Goal: Transaction & Acquisition: Purchase product/service

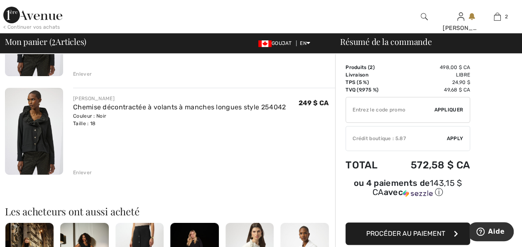
click at [82, 176] on div "Enlever" at bounding box center [82, 172] width 19 height 7
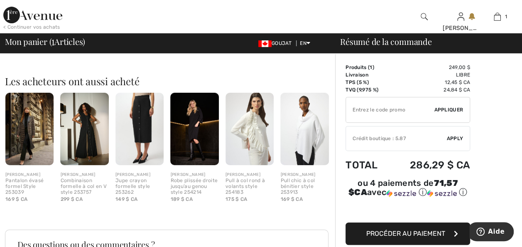
scroll to position [166, 0]
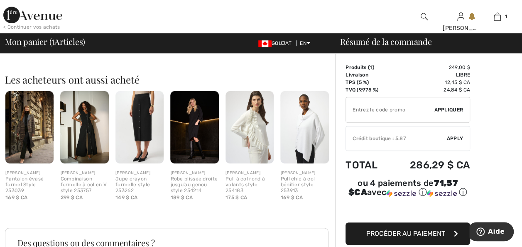
click at [143, 152] on img at bounding box center [139, 127] width 48 height 73
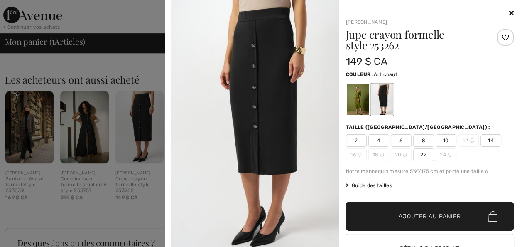
click at [353, 104] on div at bounding box center [358, 99] width 22 height 31
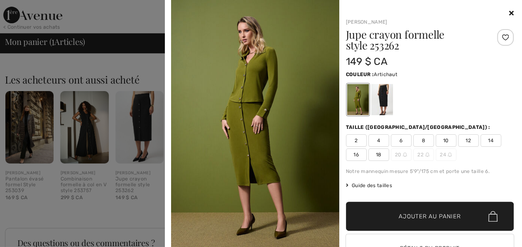
click at [509, 13] on icon at bounding box center [511, 13] width 5 height 7
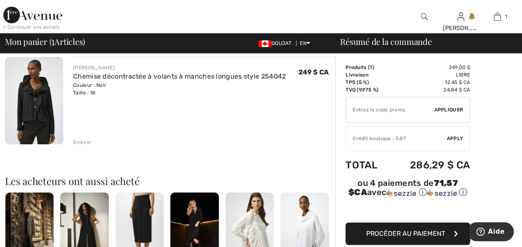
scroll to position [66, 0]
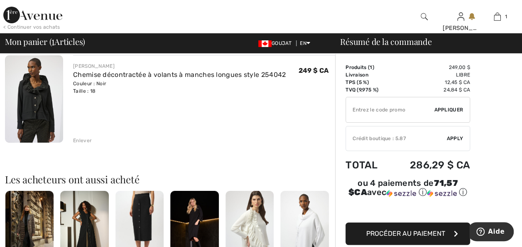
click at [456, 138] on span "Apply" at bounding box center [455, 138] width 17 height 7
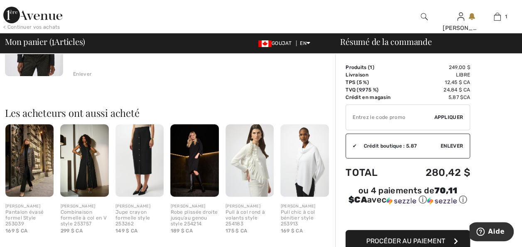
scroll to position [343, 0]
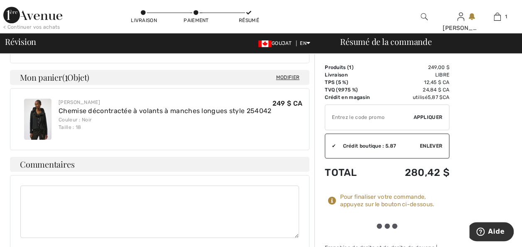
scroll to position [129, 0]
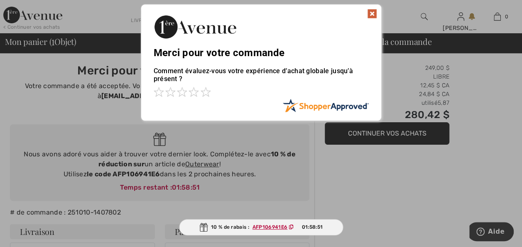
drag, startPoint x: 270, startPoint y: 130, endPoint x: 286, endPoint y: 154, distance: 28.3
drag, startPoint x: 286, startPoint y: 154, endPoint x: 0, endPoint y: 162, distance: 286.3
click at [138, 246] on div at bounding box center [261, 123] width 522 height 247
drag, startPoint x: 331, startPoint y: 130, endPoint x: 291, endPoint y: 221, distance: 98.9
click at [294, 147] on div at bounding box center [261, 123] width 522 height 247
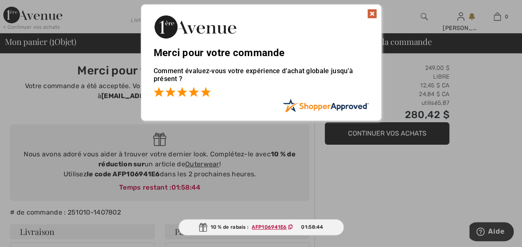
click at [204, 93] on span at bounding box center [206, 92] width 10 height 10
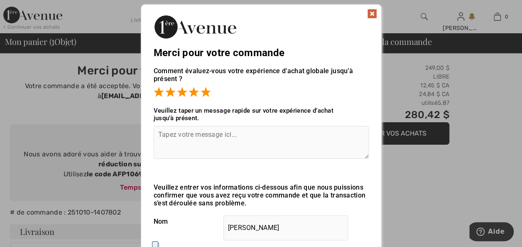
click at [158, 135] on textarea at bounding box center [261, 142] width 215 height 33
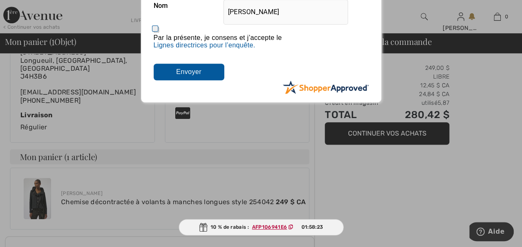
type textarea "Super beau chemisier !!"
click at [185, 71] on input "Submit" at bounding box center [189, 72] width 71 height 17
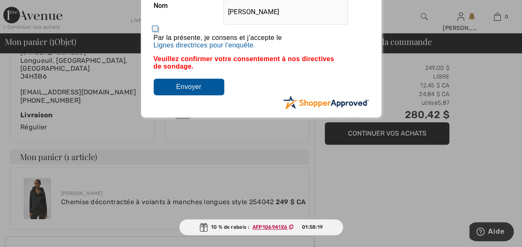
type input "Envoyer"
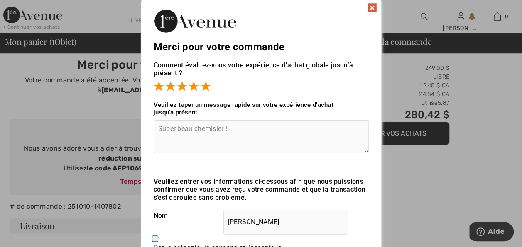
scroll to position [0, 0]
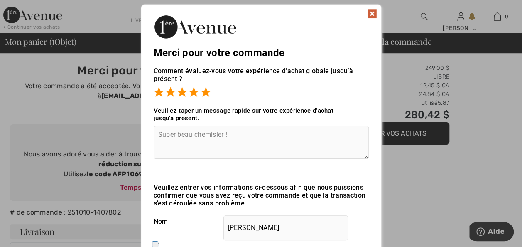
drag, startPoint x: 235, startPoint y: 38, endPoint x: 119, endPoint y: 72, distance: 120.8
click at [119, 72] on div "Pardon! Quelque chose a mal tourné. Fermer Merci pour votre commande Comment év…" at bounding box center [261, 168] width 522 height 337
drag, startPoint x: 281, startPoint y: 229, endPoint x: 223, endPoint y: 227, distance: 57.8
click at [223, 227] on input "Francine Authier" at bounding box center [285, 227] width 125 height 25
click at [372, 13] on img at bounding box center [372, 14] width 10 height 10
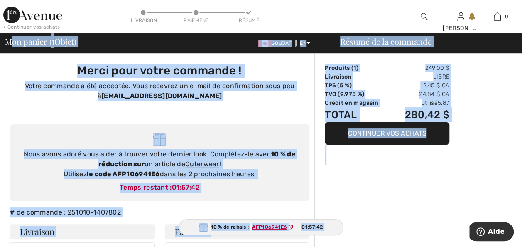
drag, startPoint x: 462, startPoint y: 163, endPoint x: 12, endPoint y: 42, distance: 466.0
copy div "on panier ( 1 Objet) GOUJAT EN Anglais English Résumé de la commande Search Cle…"
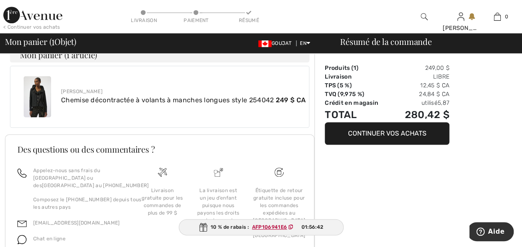
scroll to position [316, 0]
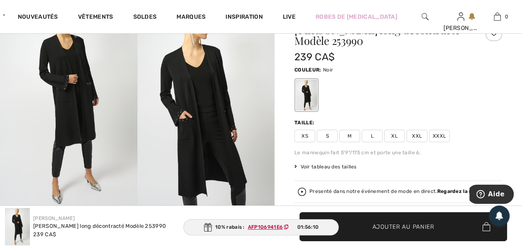
scroll to position [33, 0]
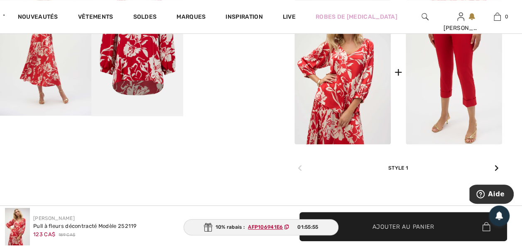
scroll to position [415, 0]
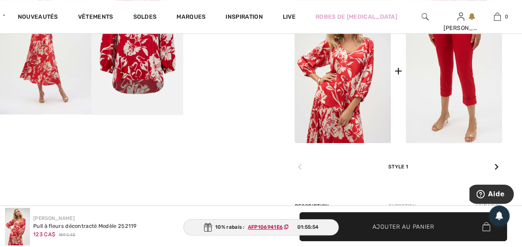
click at [444, 92] on img at bounding box center [454, 70] width 96 height 145
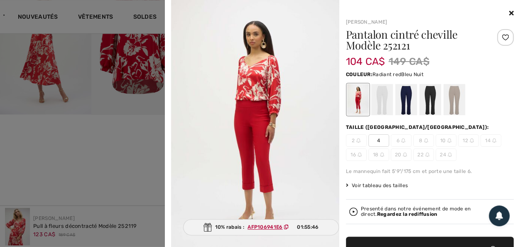
click at [400, 101] on div at bounding box center [406, 99] width 22 height 31
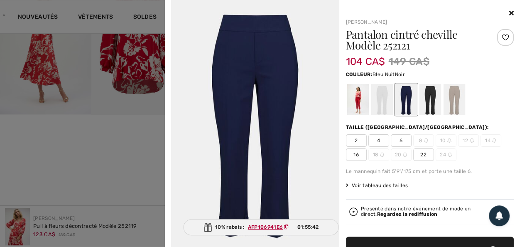
drag, startPoint x: 425, startPoint y: 98, endPoint x: 463, endPoint y: 98, distance: 37.4
click at [425, 98] on div at bounding box center [430, 99] width 22 height 31
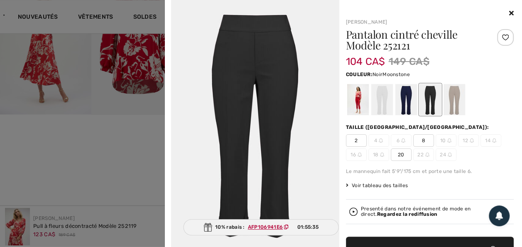
click at [450, 100] on div at bounding box center [454, 99] width 22 height 31
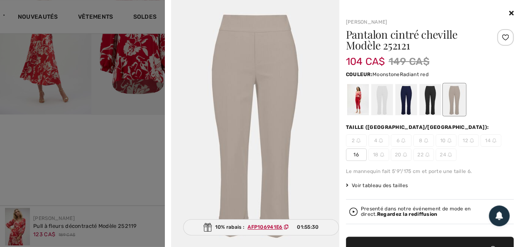
click at [356, 96] on div at bounding box center [358, 99] width 22 height 31
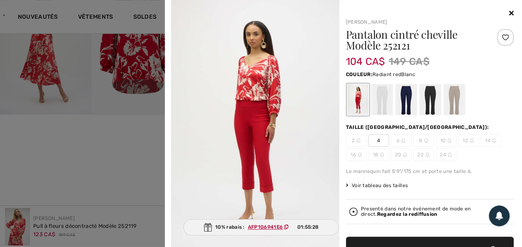
click at [380, 100] on div at bounding box center [382, 99] width 22 height 31
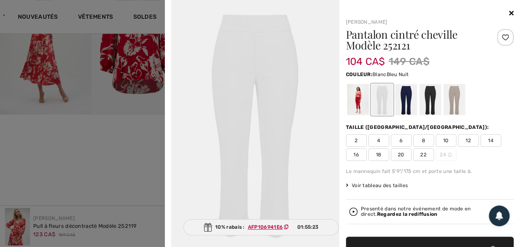
click at [405, 101] on div at bounding box center [406, 99] width 22 height 31
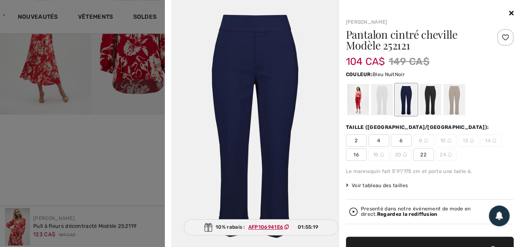
click at [426, 101] on div at bounding box center [430, 99] width 22 height 31
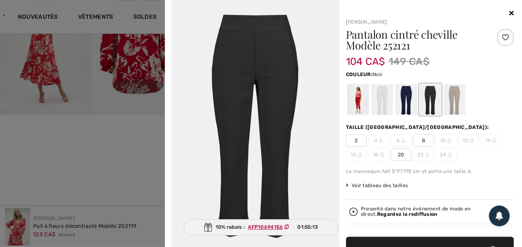
click at [500, 10] on div at bounding box center [430, 13] width 168 height 10
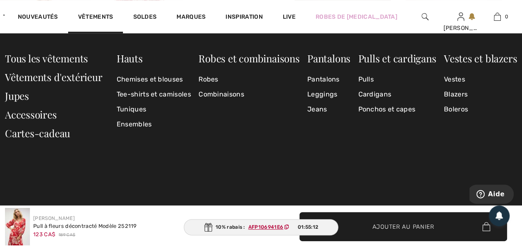
scroll to position [399, 0]
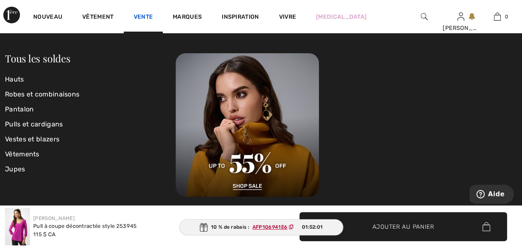
click at [153, 17] on link "Vente" at bounding box center [144, 17] width 20 height 9
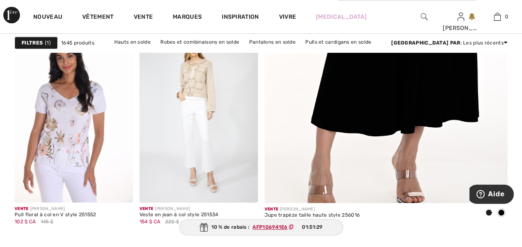
scroll to position [332, 0]
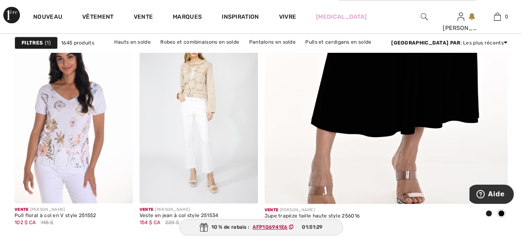
click at [392, 96] on img at bounding box center [386, 21] width 292 height 438
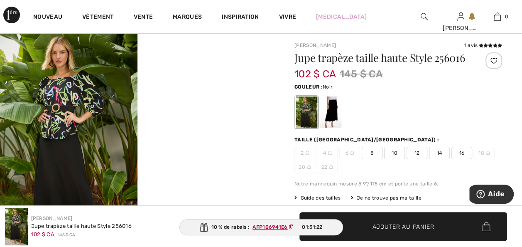
scroll to position [17, 0]
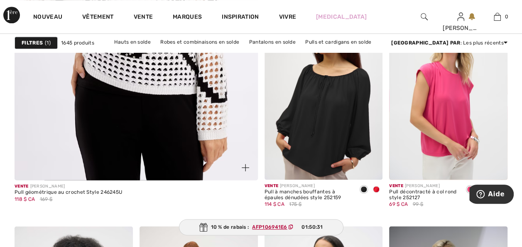
scroll to position [2143, 0]
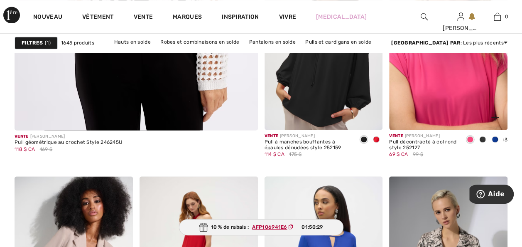
click at [450, 124] on img at bounding box center [448, 40] width 118 height 177
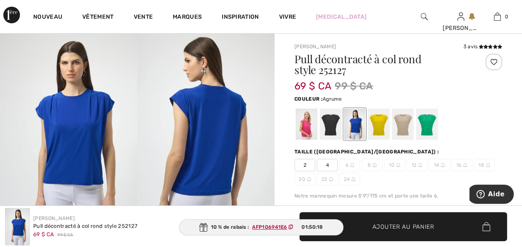
click at [386, 129] on div at bounding box center [379, 123] width 22 height 31
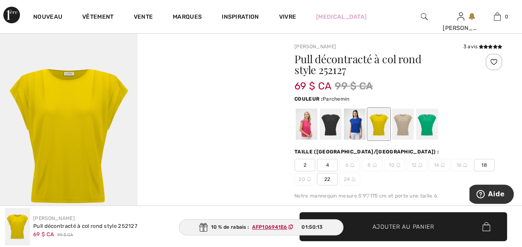
click at [407, 128] on div at bounding box center [403, 123] width 22 height 31
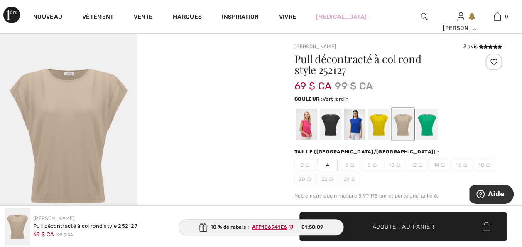
click at [429, 129] on div at bounding box center [427, 123] width 22 height 31
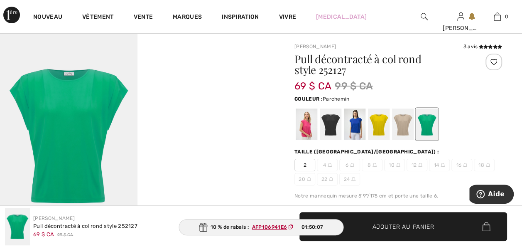
click at [408, 131] on div at bounding box center [403, 123] width 22 height 31
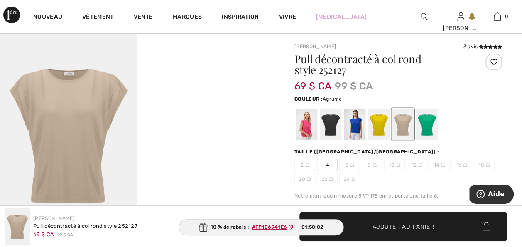
click at [376, 133] on div at bounding box center [379, 123] width 22 height 31
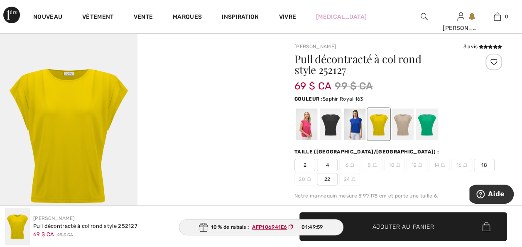
click at [360, 136] on div at bounding box center [355, 123] width 22 height 31
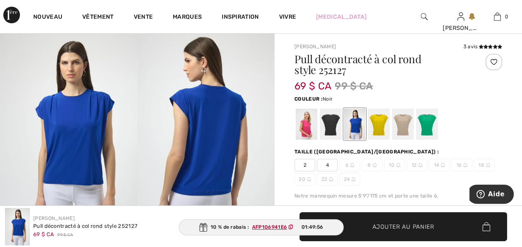
click at [334, 134] on div at bounding box center [331, 123] width 22 height 31
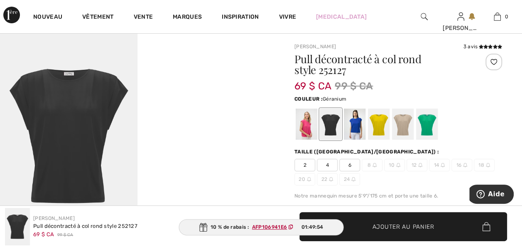
click at [311, 133] on div at bounding box center [307, 123] width 22 height 31
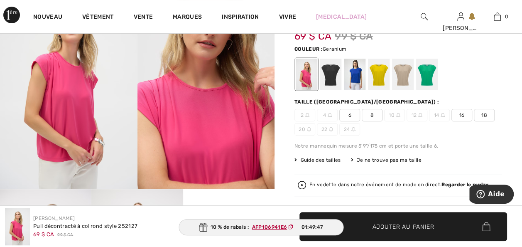
scroll to position [83, 0]
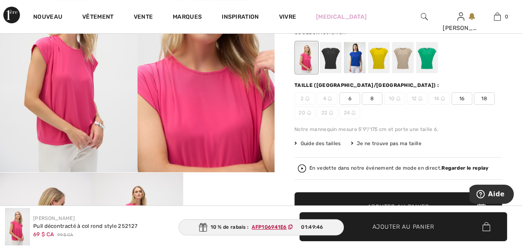
click at [474, 105] on span "18" at bounding box center [484, 98] width 21 height 12
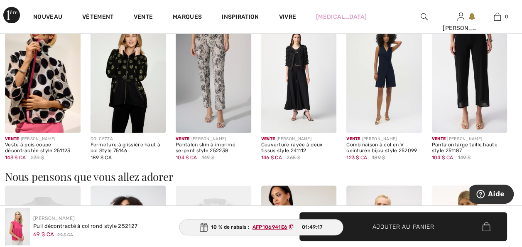
scroll to position [565, 0]
